Goal: Task Accomplishment & Management: Manage account settings

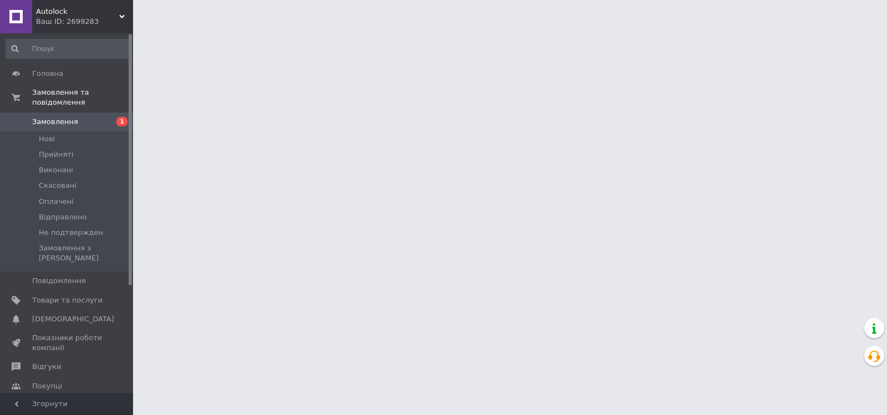
click at [58, 117] on span "Замовлення" at bounding box center [55, 122] width 46 height 10
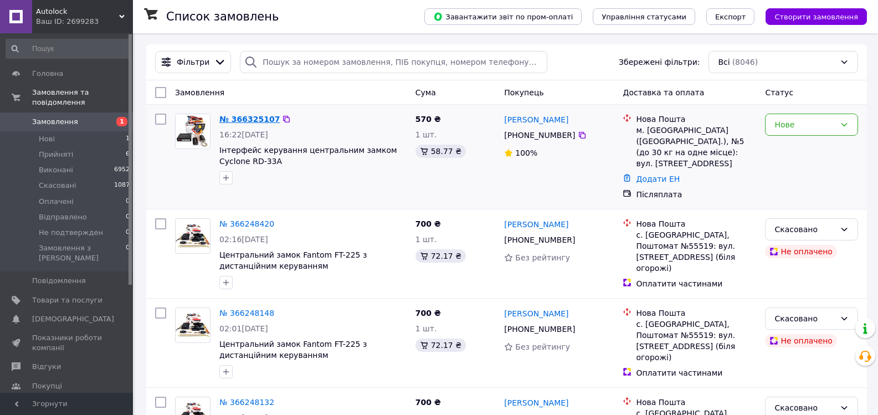
click at [237, 119] on link "№ 366325107" at bounding box center [249, 119] width 60 height 9
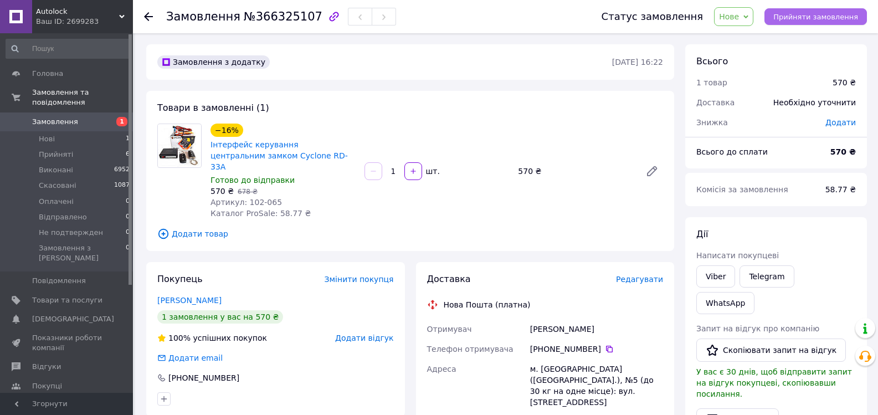
click at [802, 21] on span "Прийняти замовлення" at bounding box center [816, 17] width 85 height 8
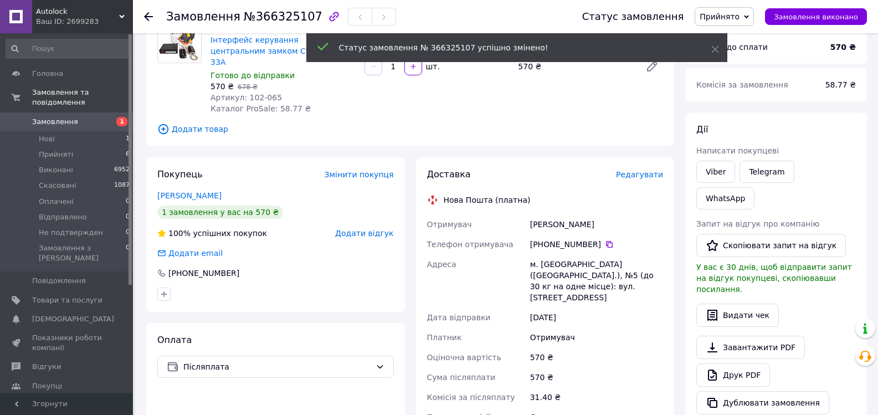
scroll to position [222, 0]
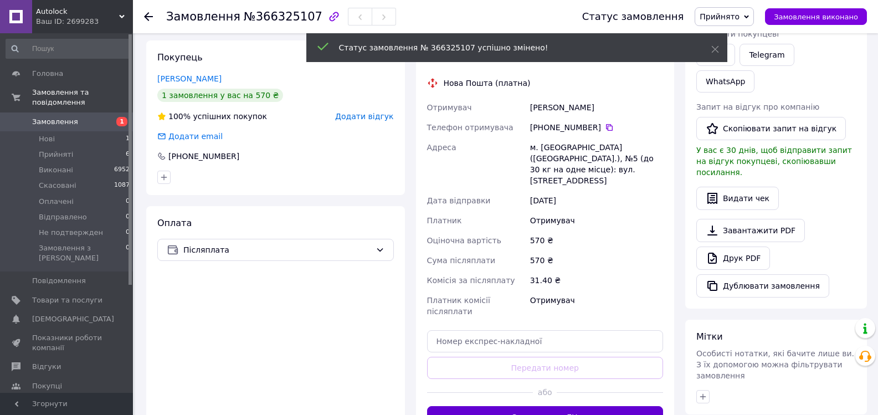
click at [585, 406] on button "Згенерувати ЕН" at bounding box center [545, 417] width 237 height 22
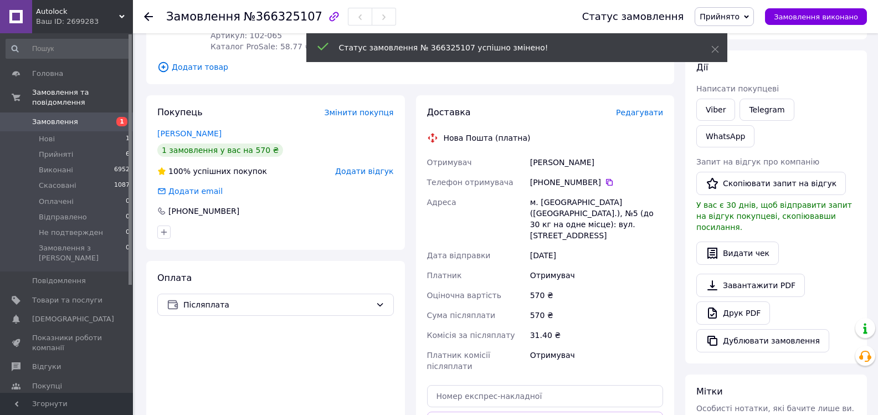
scroll to position [0, 0]
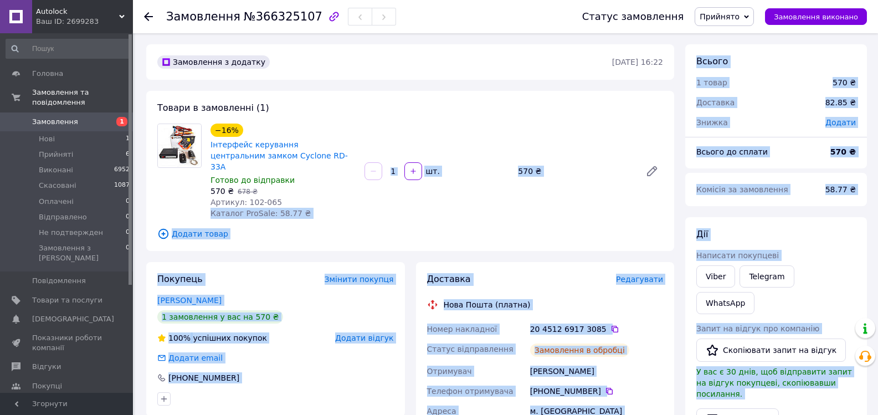
drag, startPoint x: 244, startPoint y: 192, endPoint x: 271, endPoint y: 191, distance: 26.6
click at [284, 197] on div "Артикул: 102-065" at bounding box center [283, 202] width 145 height 11
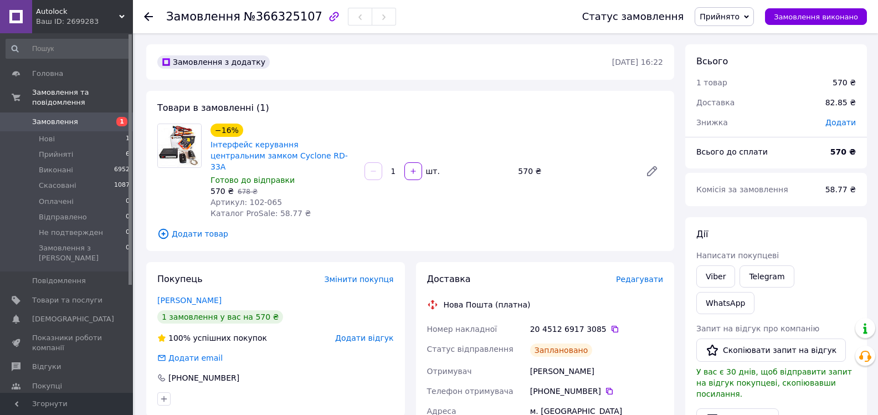
click at [284, 197] on div "Артикул: 102-065" at bounding box center [283, 202] width 145 height 11
drag, startPoint x: 246, startPoint y: 191, endPoint x: 253, endPoint y: 191, distance: 6.7
click at [253, 198] on span "Артикул: 102-065" at bounding box center [246, 202] width 71 height 9
drag, startPoint x: 242, startPoint y: 192, endPoint x: 274, endPoint y: 191, distance: 31.6
click at [274, 197] on div "Артикул: 102-065" at bounding box center [283, 202] width 145 height 11
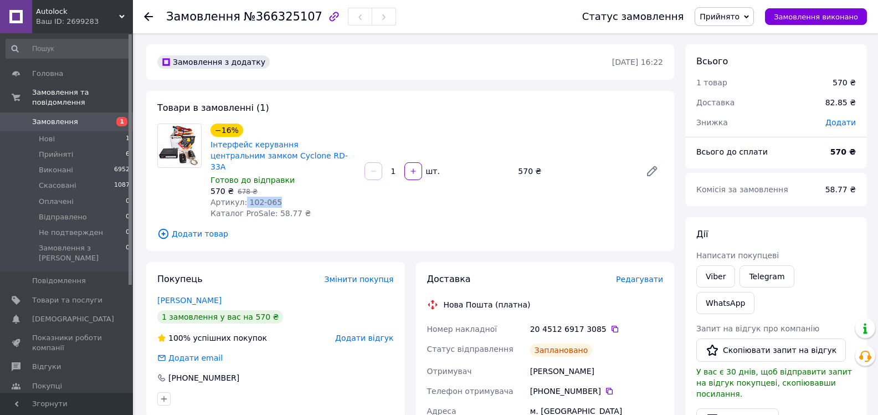
copy span "102-065"
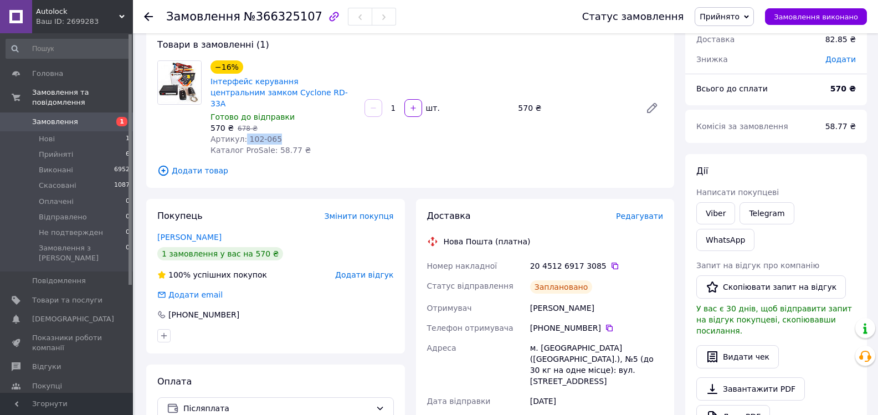
scroll to position [148, 0]
